Goal: Information Seeking & Learning: Learn about a topic

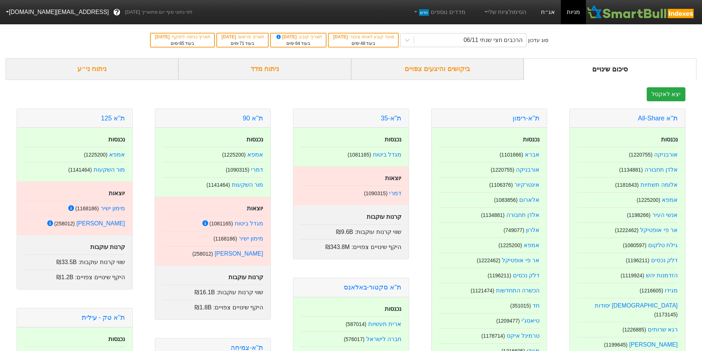
click at [553, 12] on link "אג״ח" at bounding box center [548, 12] width 26 height 24
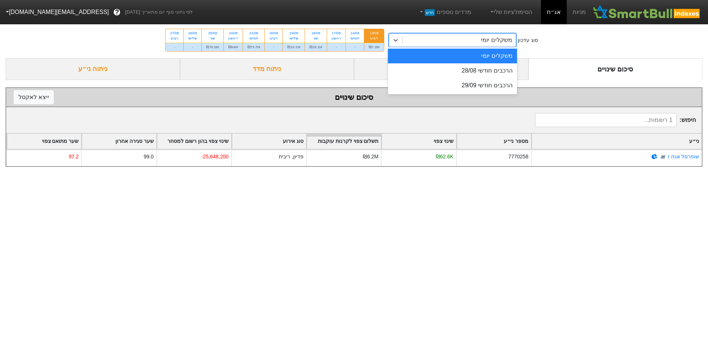
click at [472, 40] on div "משקלים יומי" at bounding box center [458, 40] width 113 height 13
click at [479, 70] on div "הרכבים חודשי 28/08" at bounding box center [452, 70] width 129 height 15
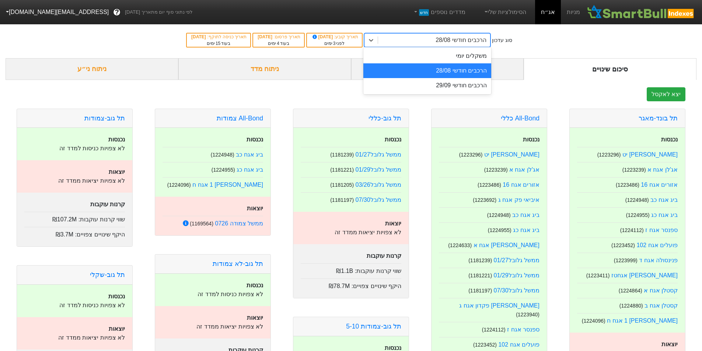
click at [420, 41] on div "הרכבים חודשי 28/08" at bounding box center [434, 40] width 112 height 13
click at [434, 79] on div "הרכבים חודשי 29/09" at bounding box center [427, 85] width 128 height 15
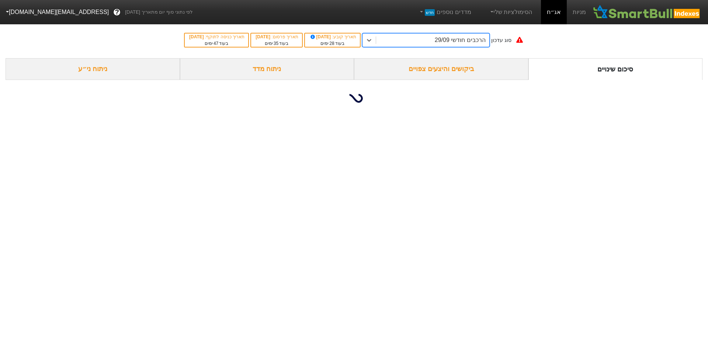
click at [269, 65] on div "ניתוח מדד" at bounding box center [267, 69] width 174 height 22
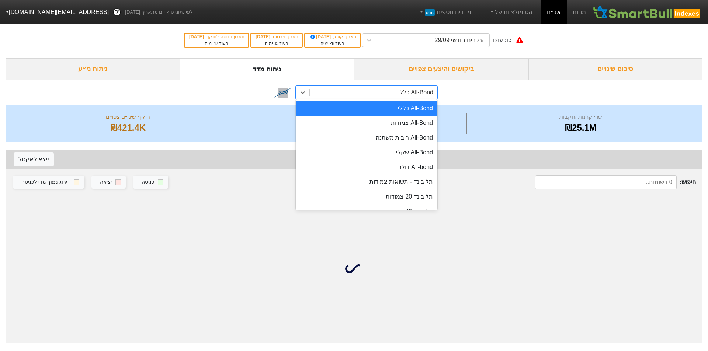
click at [376, 88] on div "All-Bond כללי" at bounding box center [373, 92] width 127 height 13
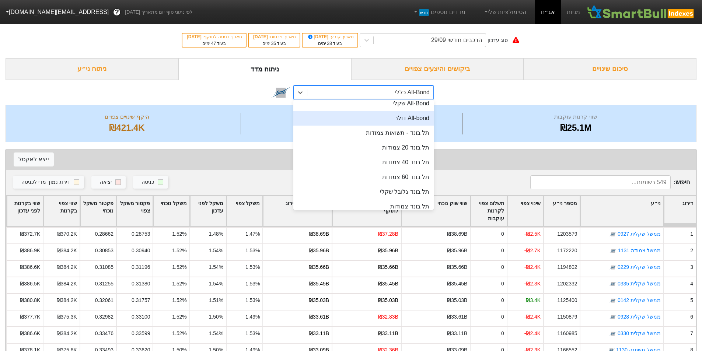
scroll to position [147, 0]
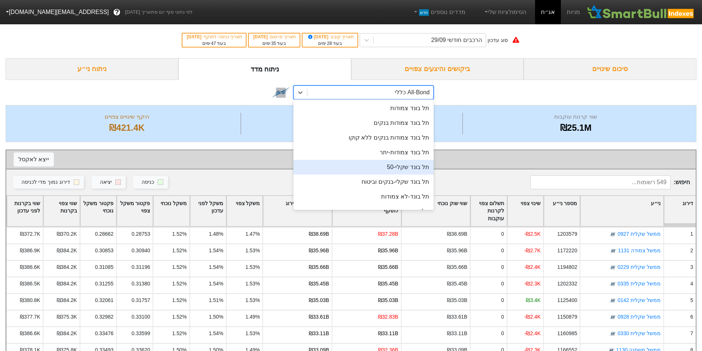
click at [400, 163] on div "תל בונד שקלי-50" at bounding box center [363, 167] width 140 height 15
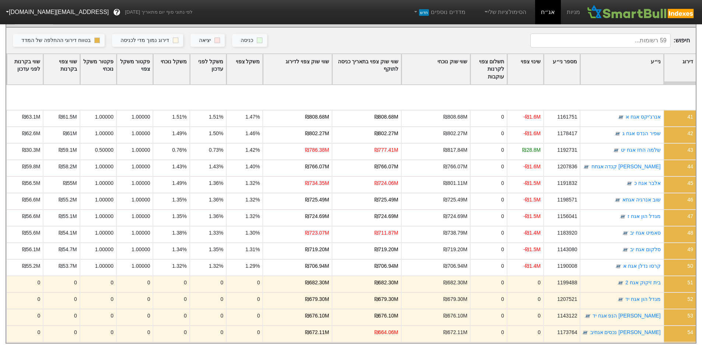
scroll to position [720, 0]
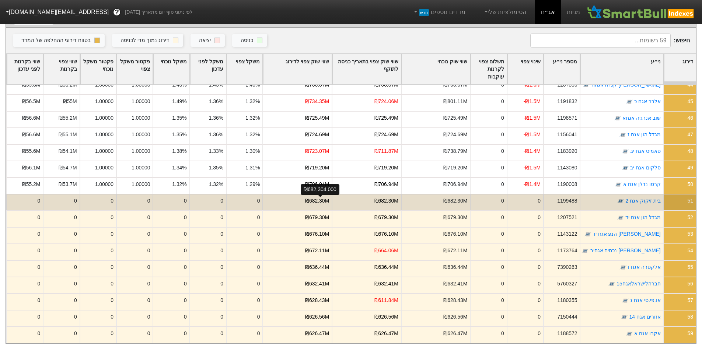
click at [326, 197] on div "₪682.30M" at bounding box center [317, 201] width 24 height 8
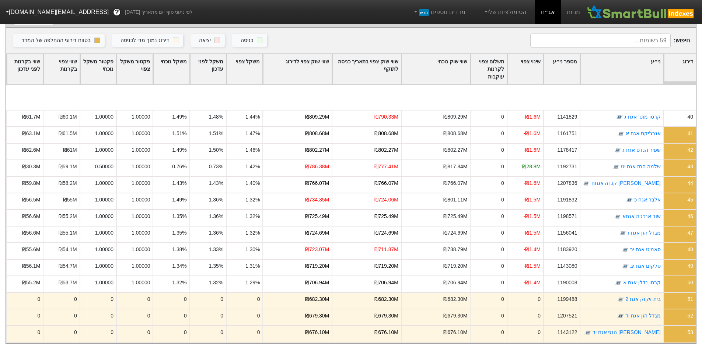
scroll to position [671, 0]
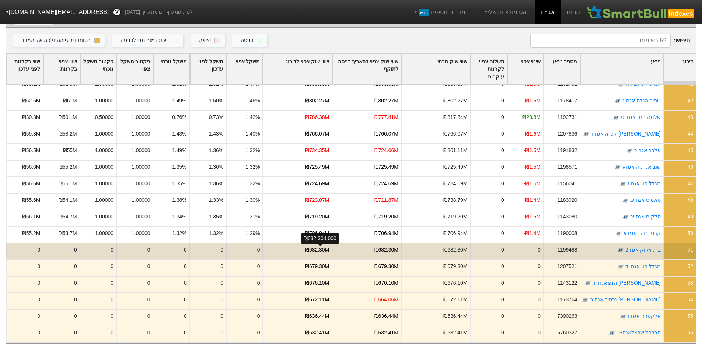
click at [315, 246] on div "₪682.30M" at bounding box center [317, 250] width 24 height 8
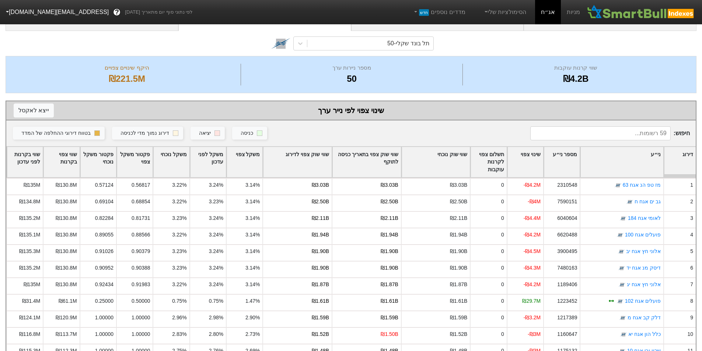
scroll to position [0, 0]
